Goal: Find specific page/section: Find specific page/section

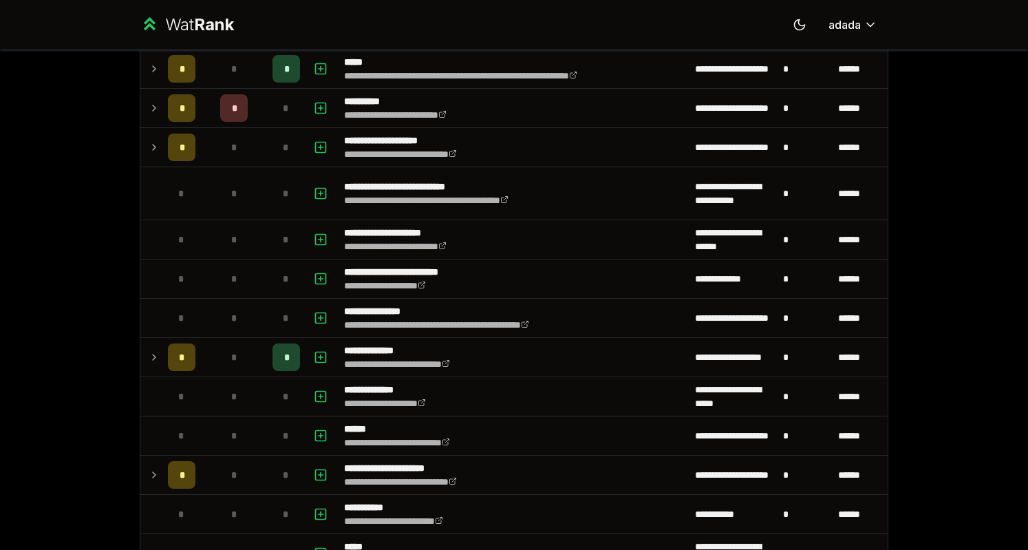
scroll to position [429, 0]
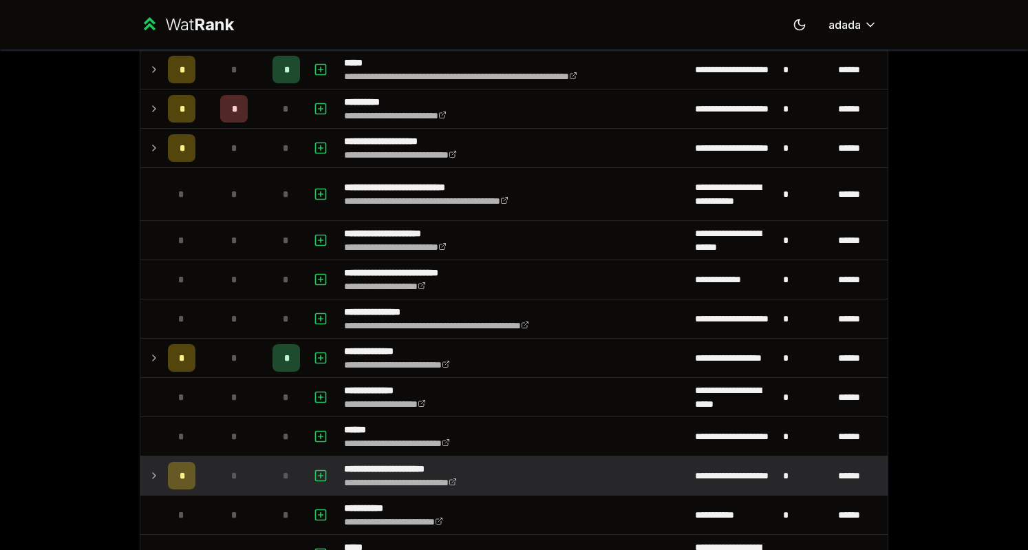
click at [149, 467] on icon at bounding box center [154, 475] width 11 height 17
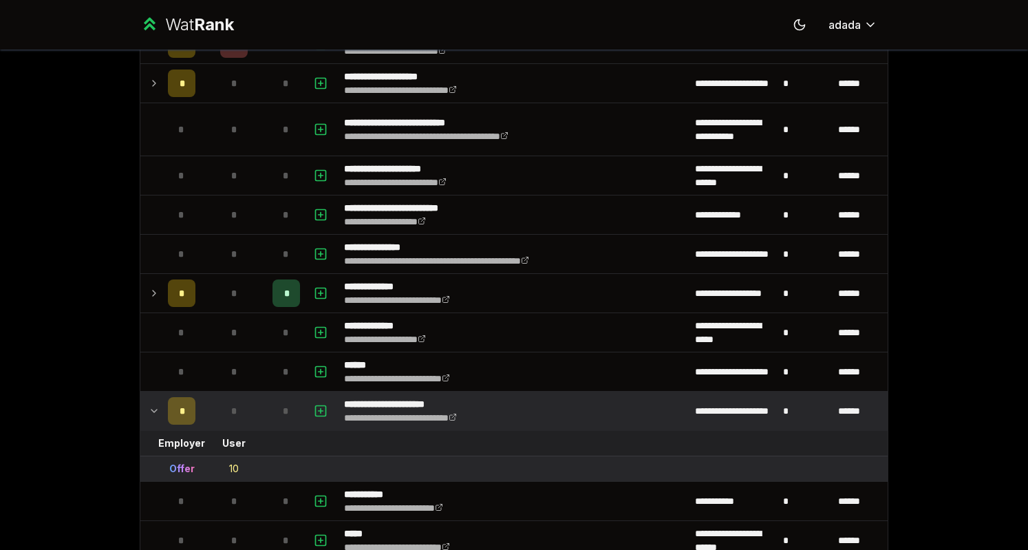
scroll to position [496, 0]
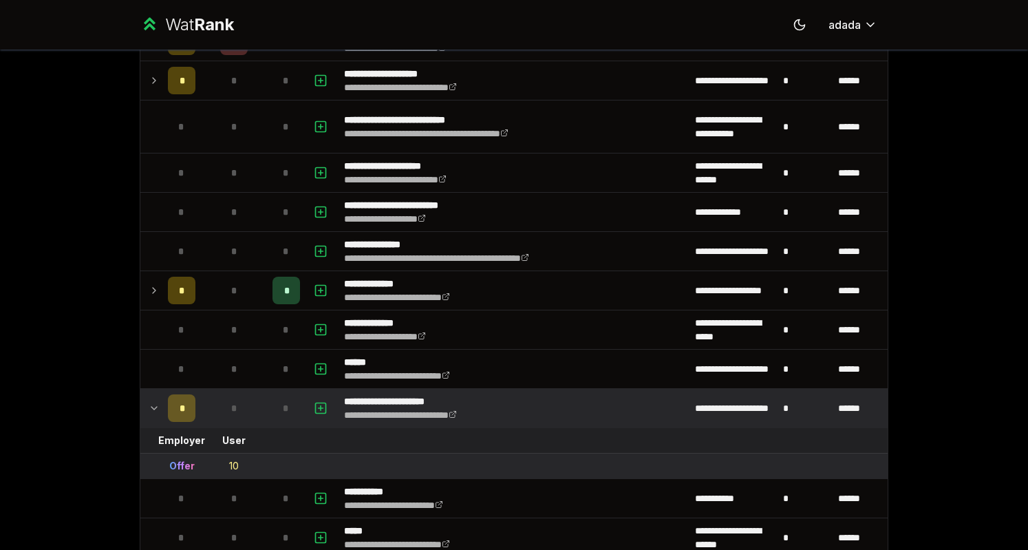
click at [229, 459] on div "10" at bounding box center [234, 466] width 10 height 14
click at [229, 460] on div "10" at bounding box center [234, 466] width 10 height 14
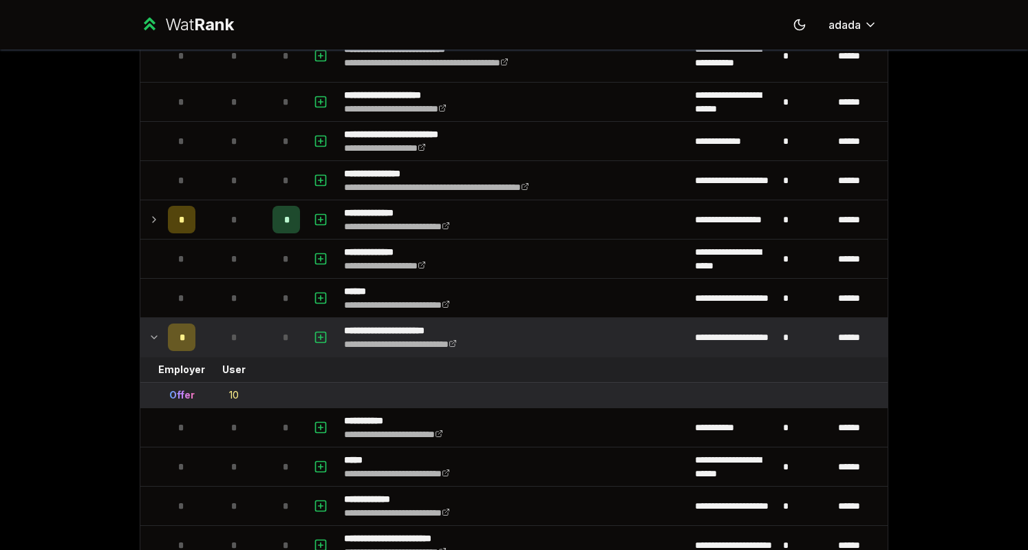
scroll to position [569, 0]
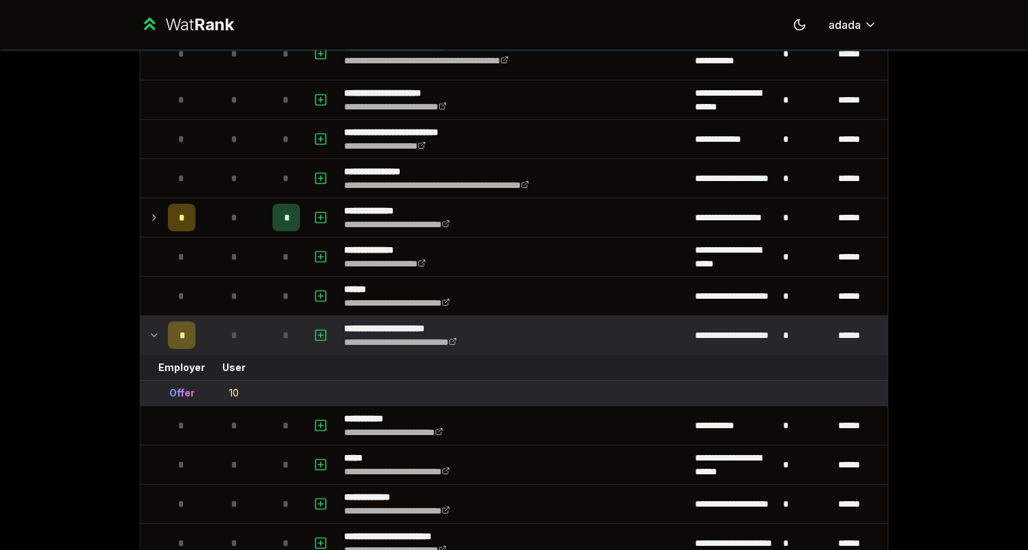
click at [229, 386] on div "10" at bounding box center [234, 393] width 10 height 14
click at [62, 290] on div "**********" at bounding box center [514, 275] width 1028 height 550
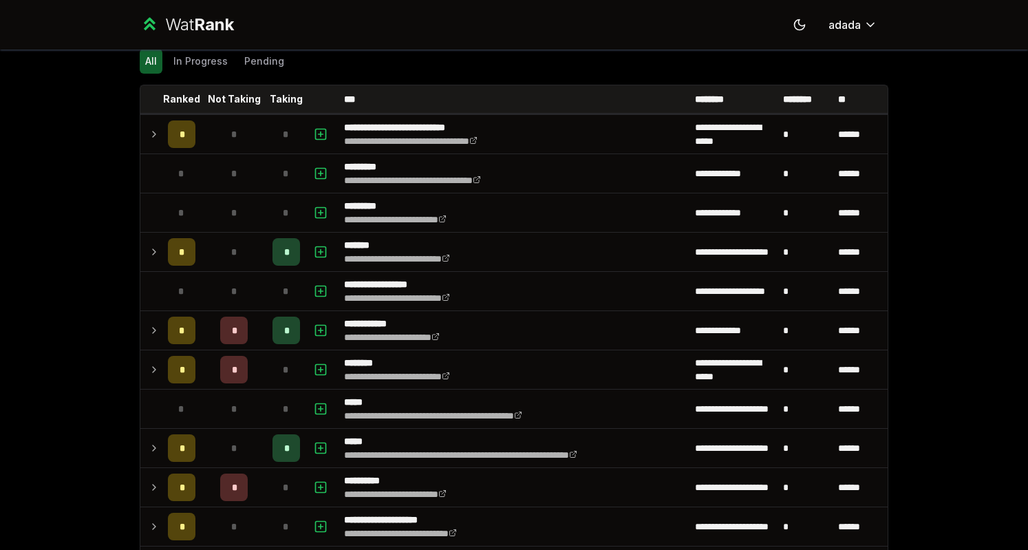
scroll to position [0, 0]
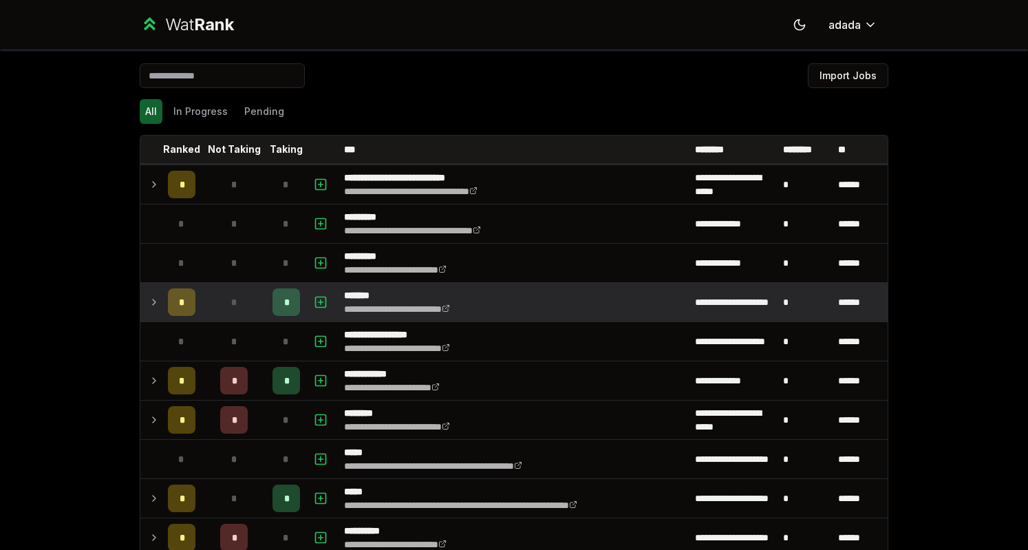
click at [152, 311] on td at bounding box center [151, 302] width 22 height 39
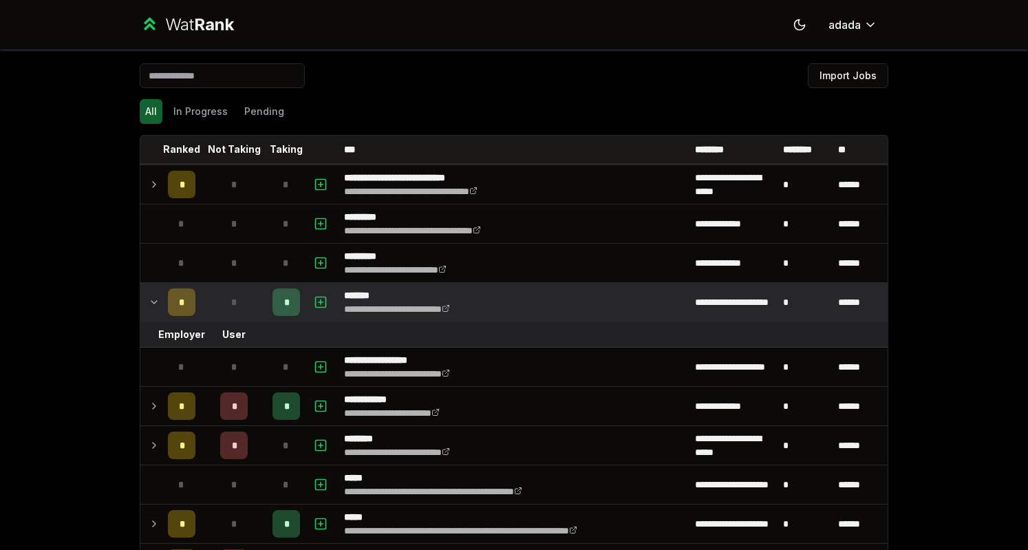
scroll to position [50, 0]
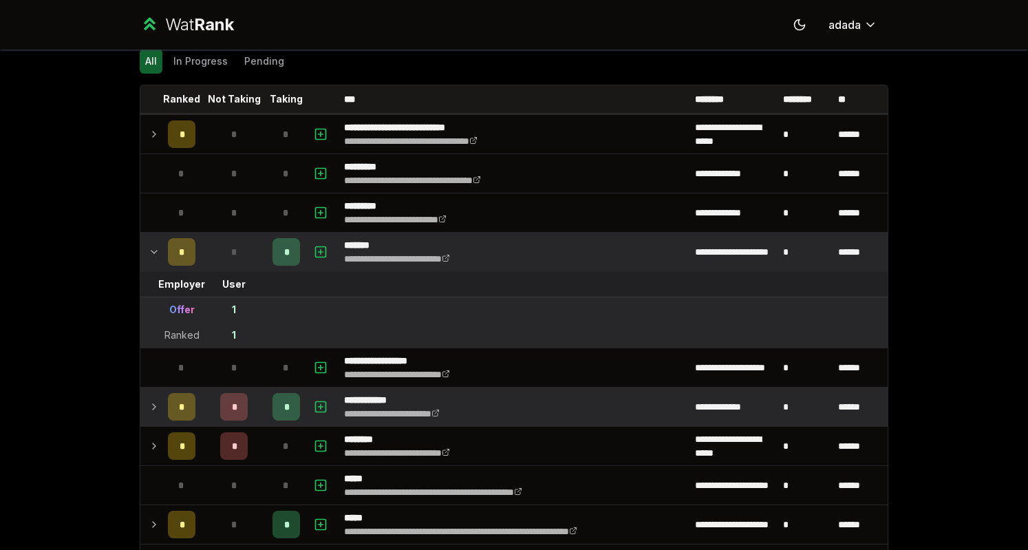
click at [153, 398] on icon at bounding box center [154, 406] width 11 height 17
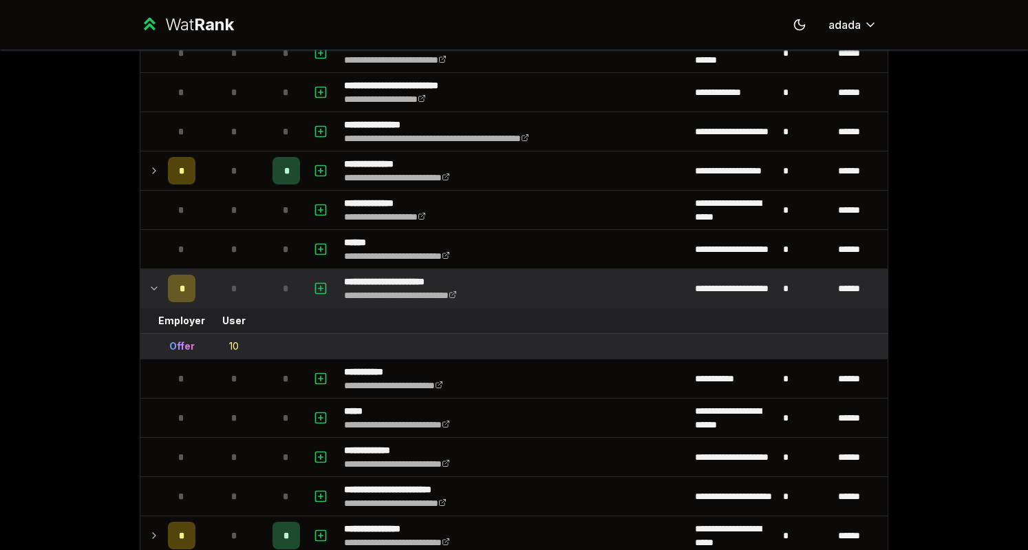
scroll to position [785, 0]
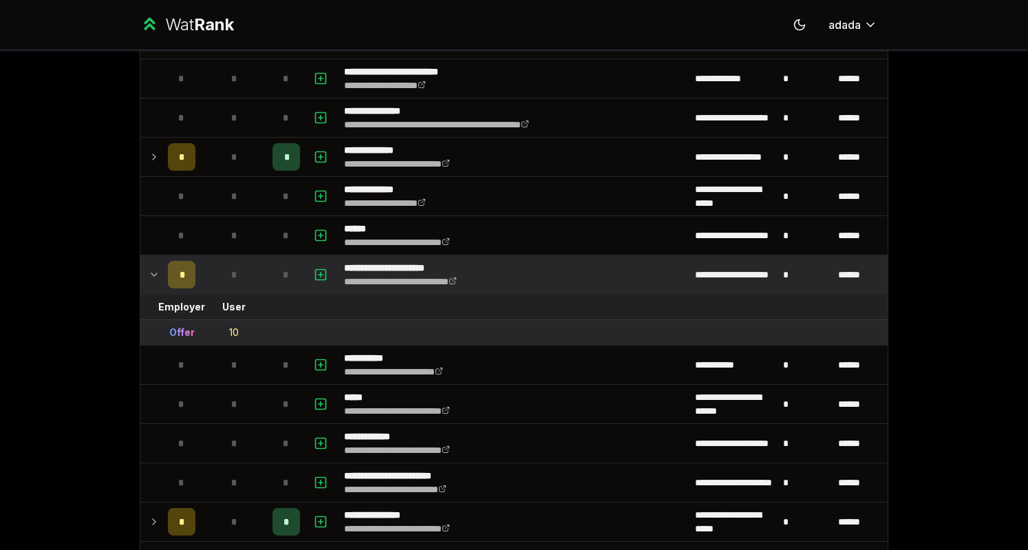
click at [175, 328] on div "Offer" at bounding box center [181, 332] width 25 height 14
click at [229, 325] on div "10" at bounding box center [234, 332] width 10 height 14
click at [257, 320] on td "10" at bounding box center [234, 332] width 66 height 25
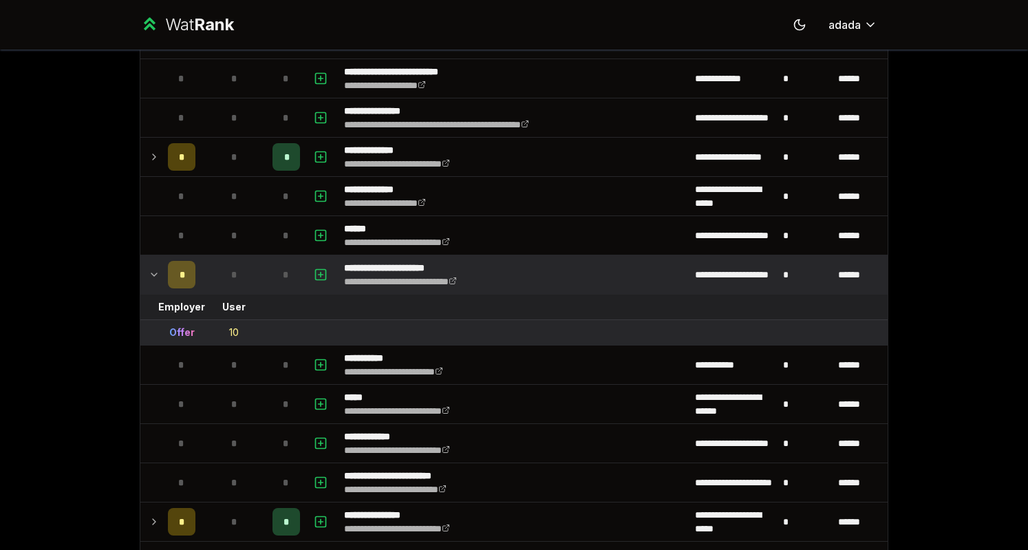
click at [149, 267] on icon at bounding box center [154, 274] width 11 height 17
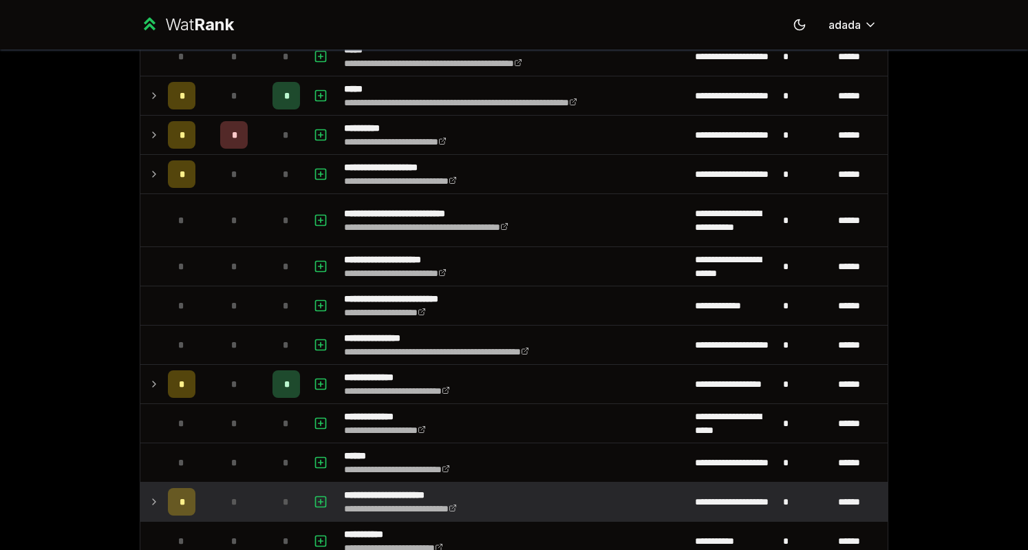
scroll to position [559, 0]
